Goal: Task Accomplishment & Management: Manage account settings

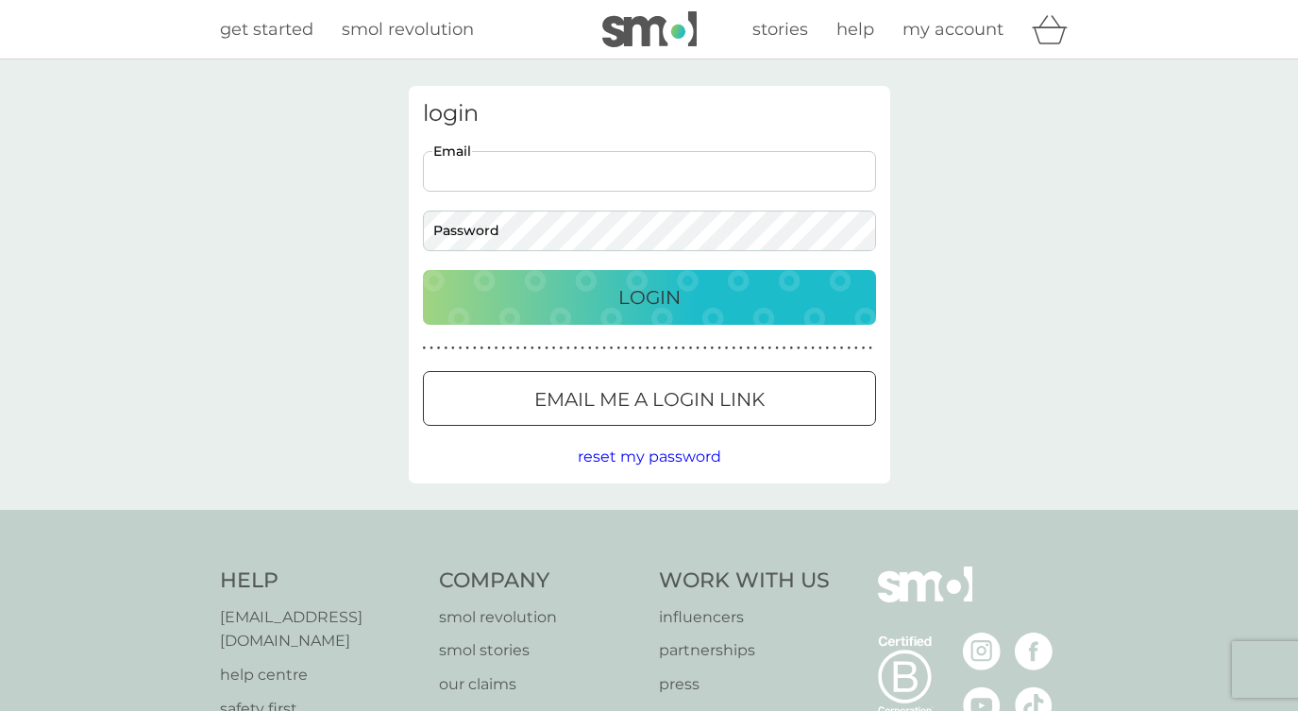
type input "[EMAIL_ADDRESS][DOMAIN_NAME]"
click at [648, 296] on button "Login" at bounding box center [649, 297] width 453 height 55
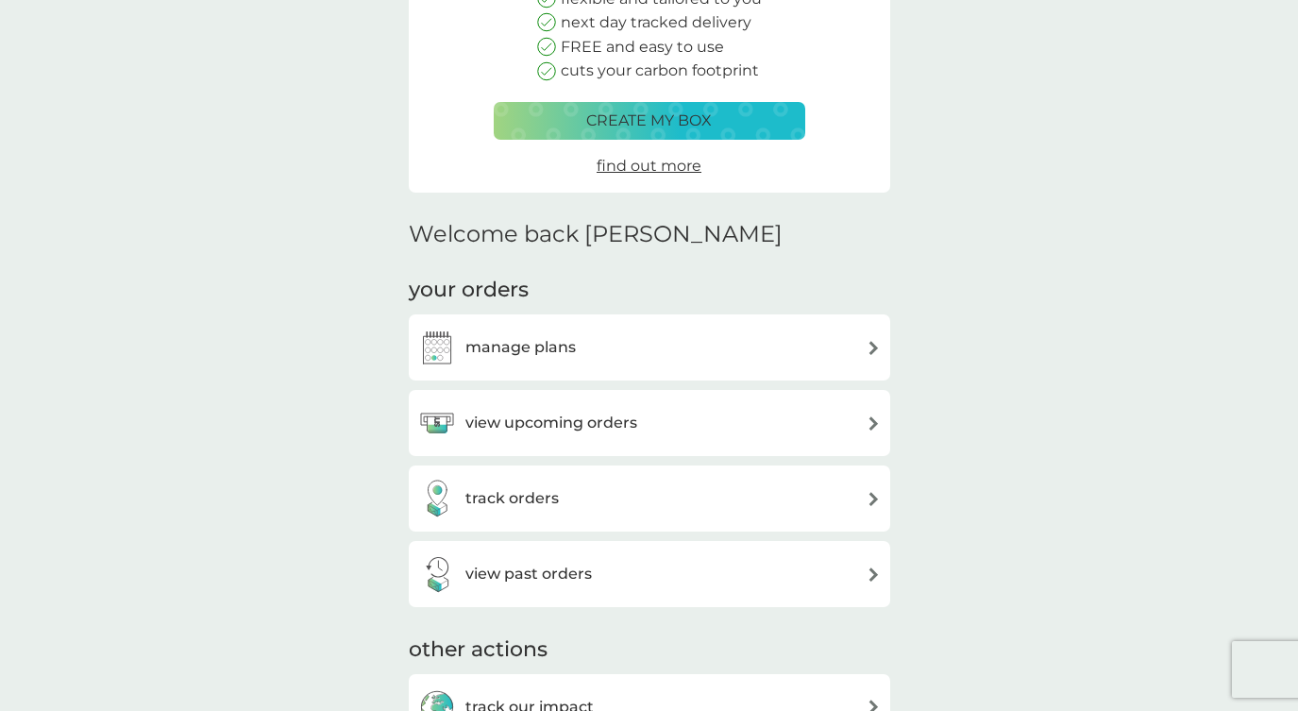
scroll to position [259, 0]
click at [698, 416] on div "view upcoming orders" at bounding box center [649, 421] width 462 height 38
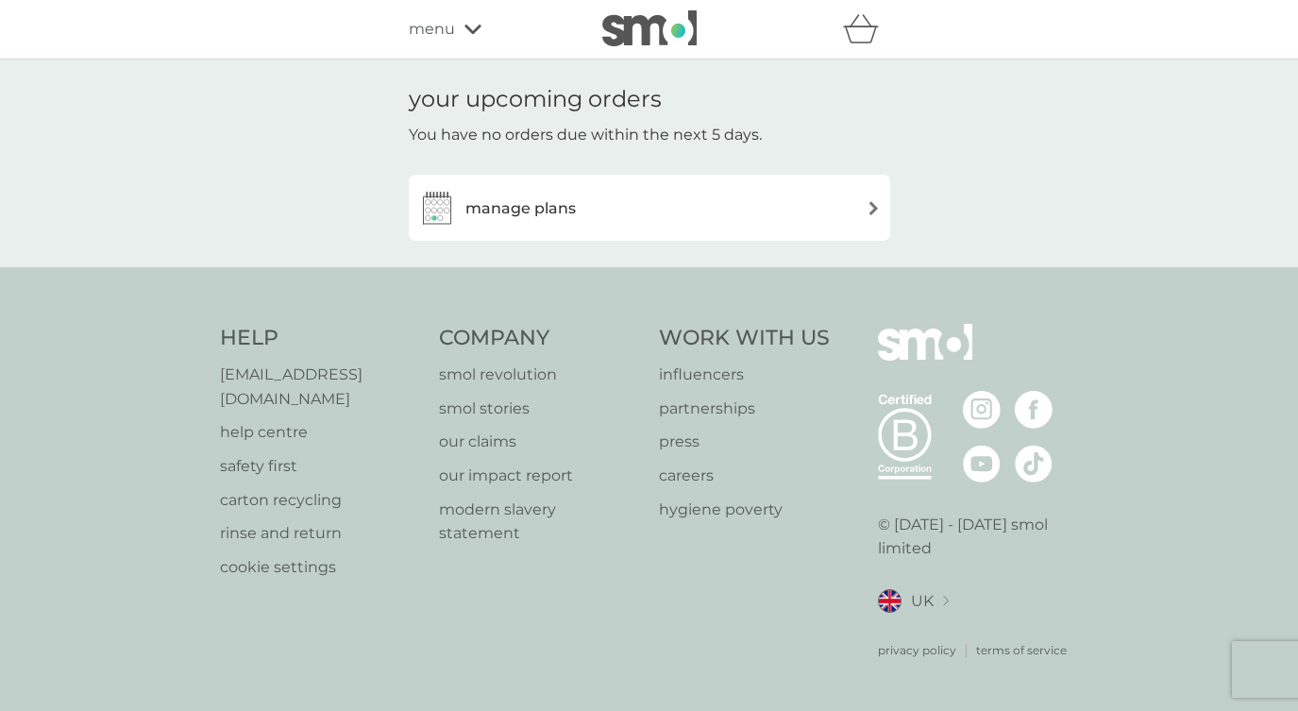
click at [680, 267] on div "your upcoming orders You have no orders due within the next 5 days. manage plans" at bounding box center [649, 163] width 1298 height 208
click at [680, 241] on div "your upcoming orders You have no orders due within the next 5 days. manage plans" at bounding box center [650, 163] width 510 height 155
click at [677, 219] on div "manage plans" at bounding box center [649, 208] width 462 height 38
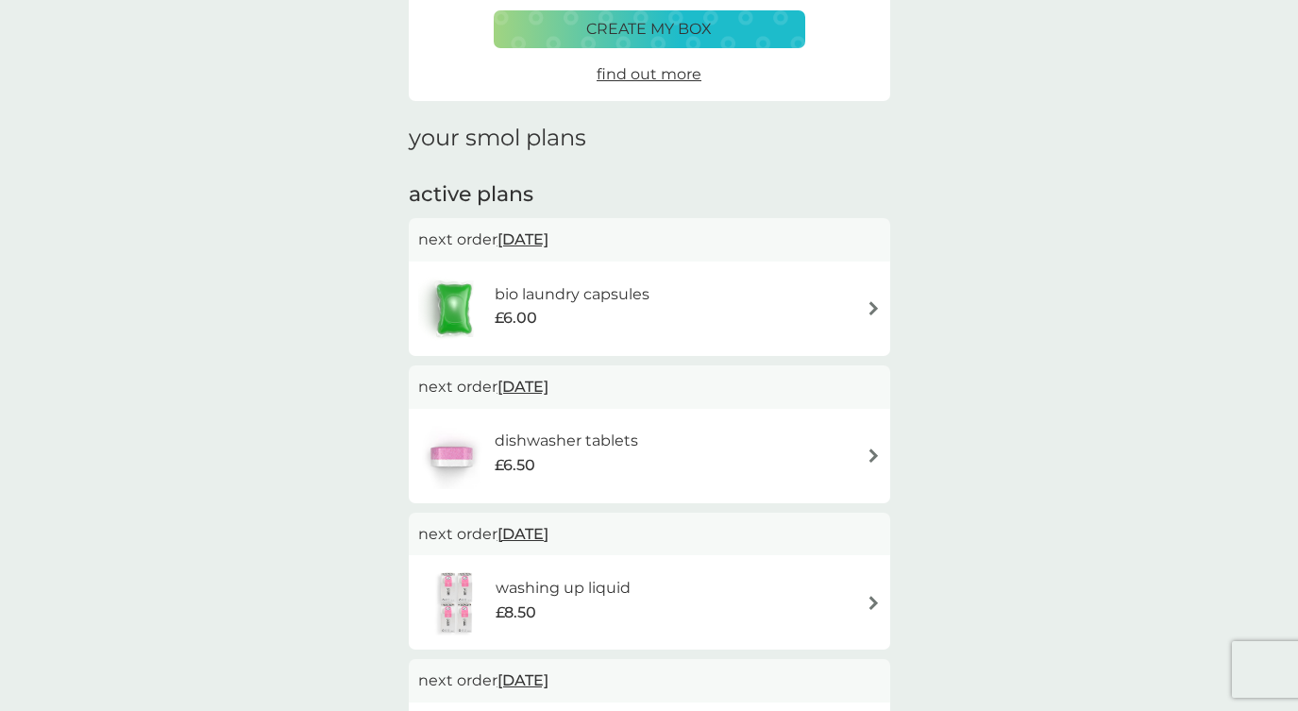
scroll to position [170, 0]
